Goal: Task Accomplishment & Management: Manage account settings

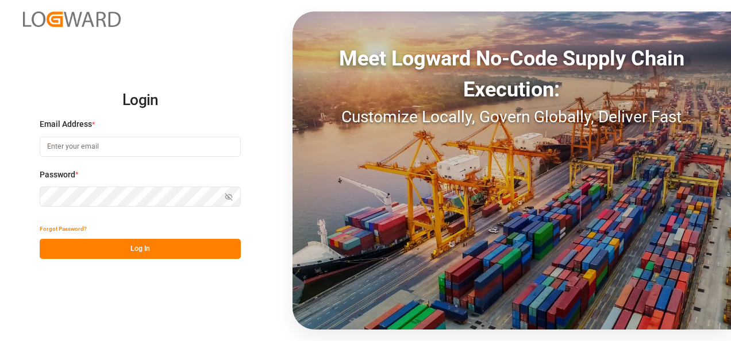
type input "nitin.bhugun@jamindustries.com"
click at [126, 245] on button "Log In" at bounding box center [140, 249] width 201 height 20
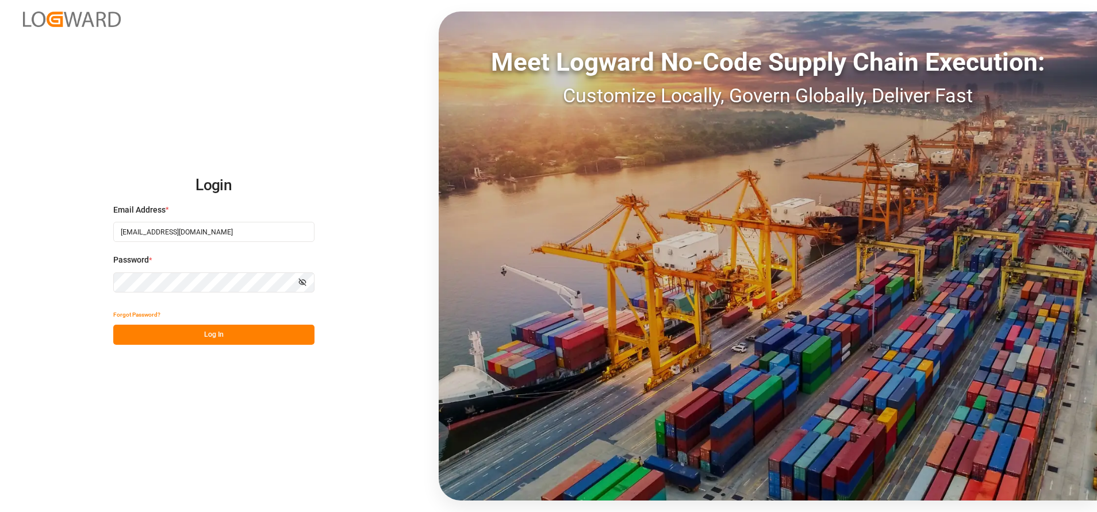
click at [247, 328] on button "Log In" at bounding box center [213, 335] width 201 height 20
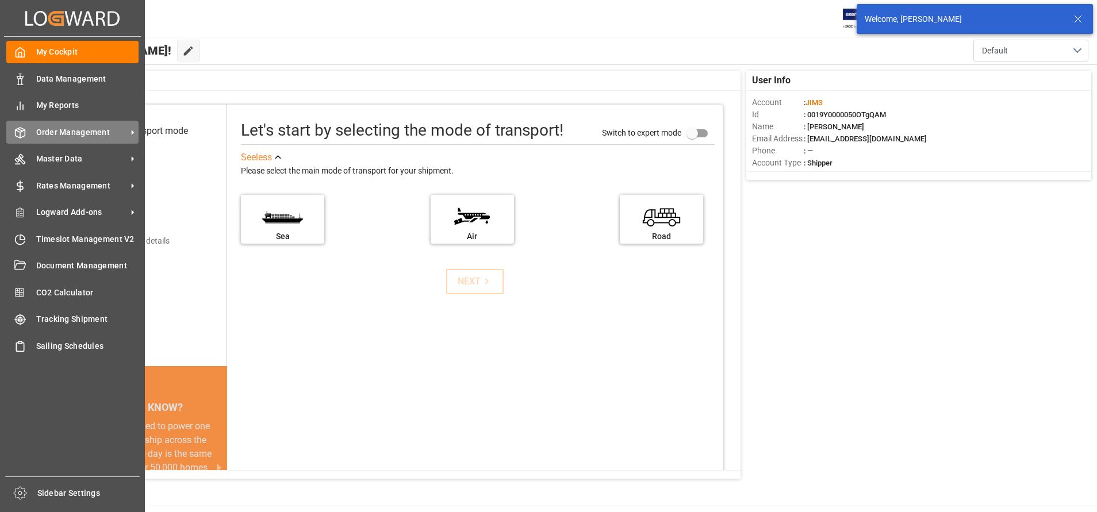
click at [58, 125] on div "Order Management Order Management" at bounding box center [72, 132] width 132 height 22
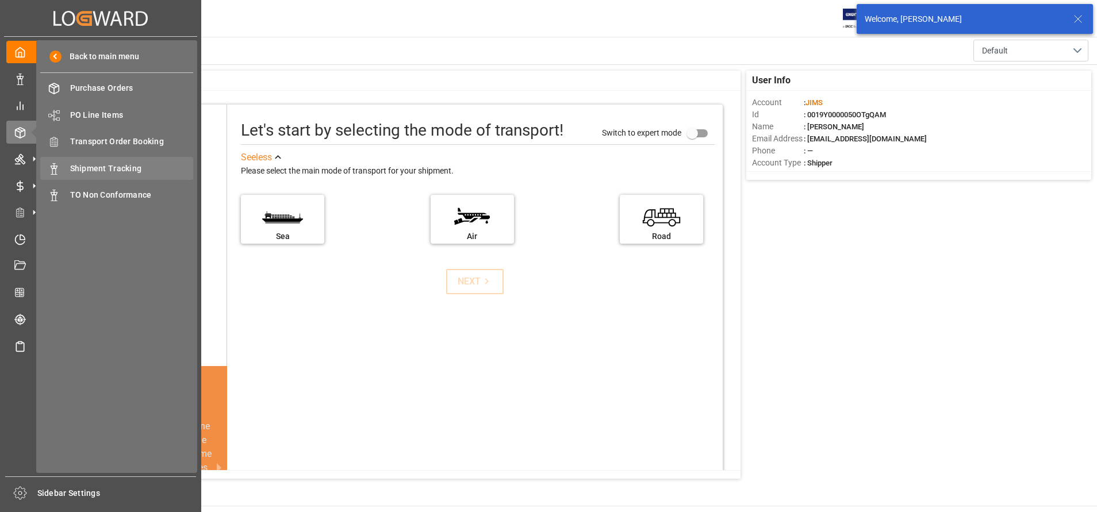
click at [148, 167] on span "Shipment Tracking" at bounding box center [132, 169] width 124 height 12
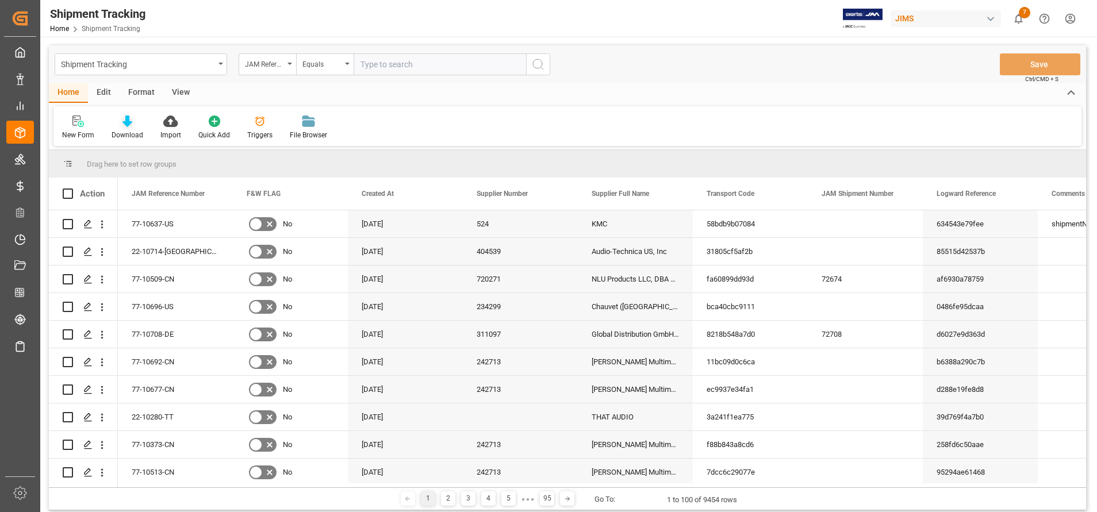
click at [127, 121] on icon at bounding box center [127, 121] width 10 height 11
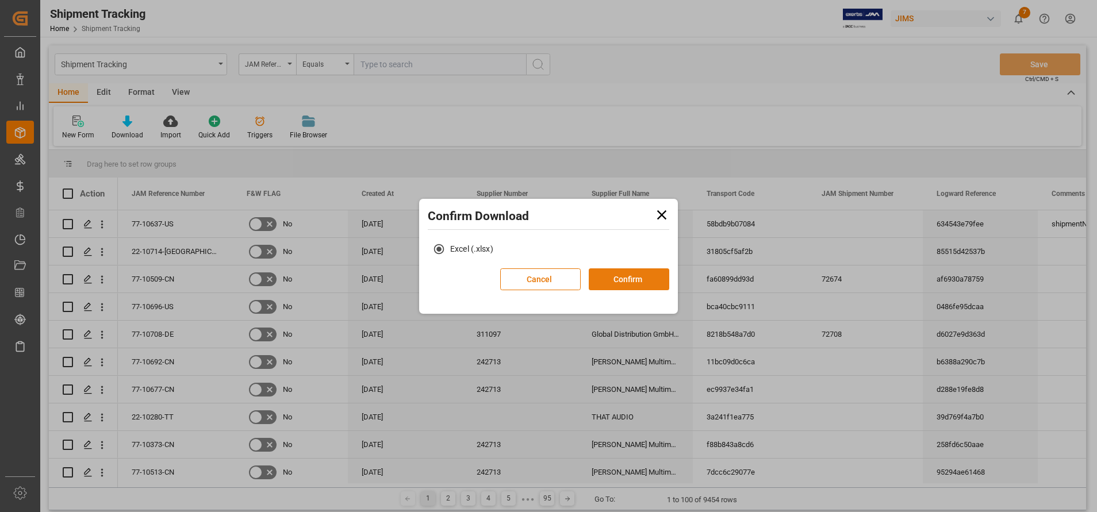
click at [636, 286] on button "Confirm" at bounding box center [629, 279] width 80 height 22
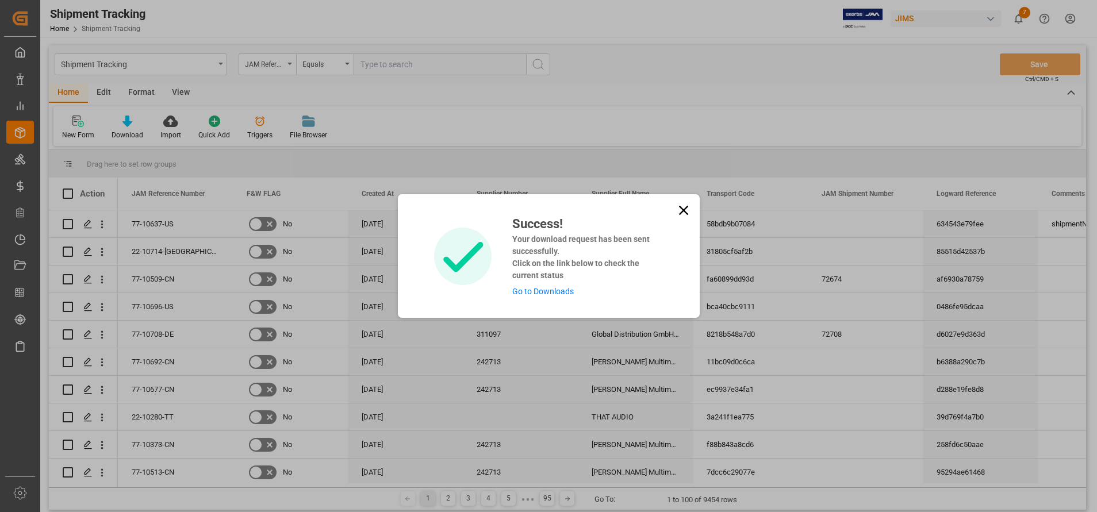
click at [558, 289] on link "Go to Downloads" at bounding box center [543, 291] width 62 height 9
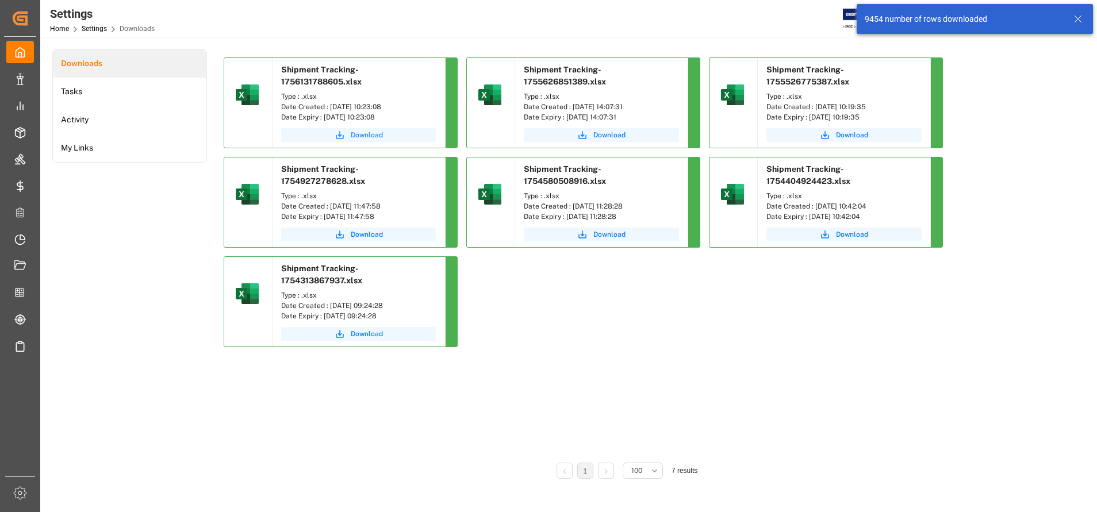
click at [375, 133] on span "Download" at bounding box center [367, 135] width 32 height 10
